Goal: Navigation & Orientation: Find specific page/section

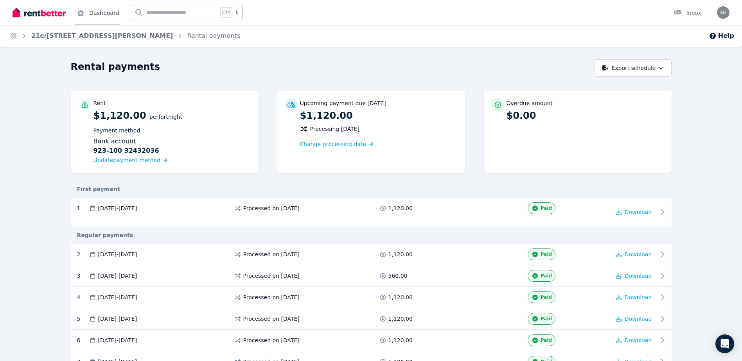
click at [86, 13] on link "Dashboard" at bounding box center [97, 12] width 45 height 25
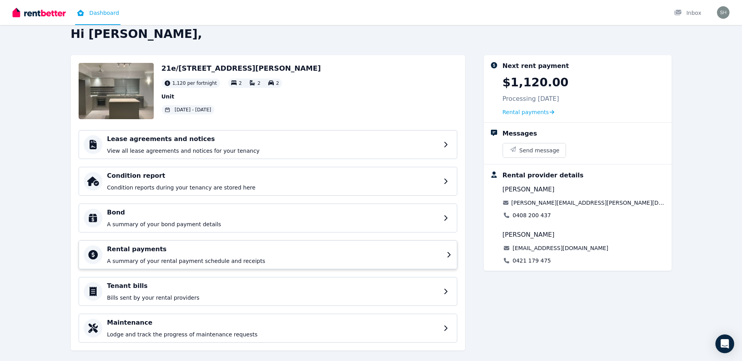
scroll to position [23, 0]
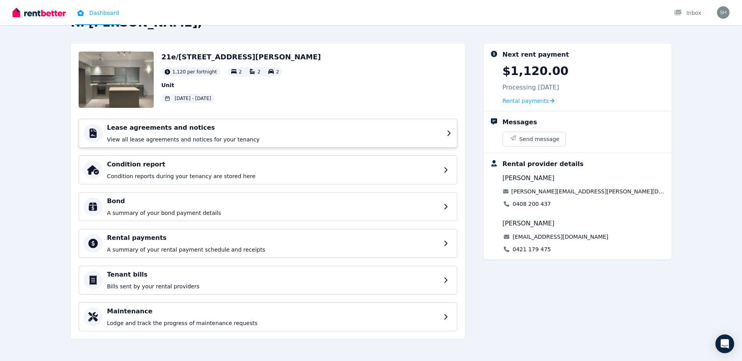
click at [201, 138] on p "View all lease agreements and notices for your tenancy" at bounding box center [274, 140] width 335 height 8
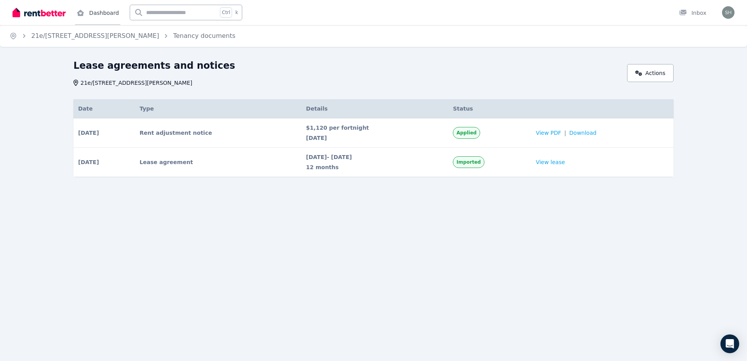
click at [105, 14] on link "Dashboard" at bounding box center [97, 12] width 45 height 25
